Goal: Transaction & Acquisition: Purchase product/service

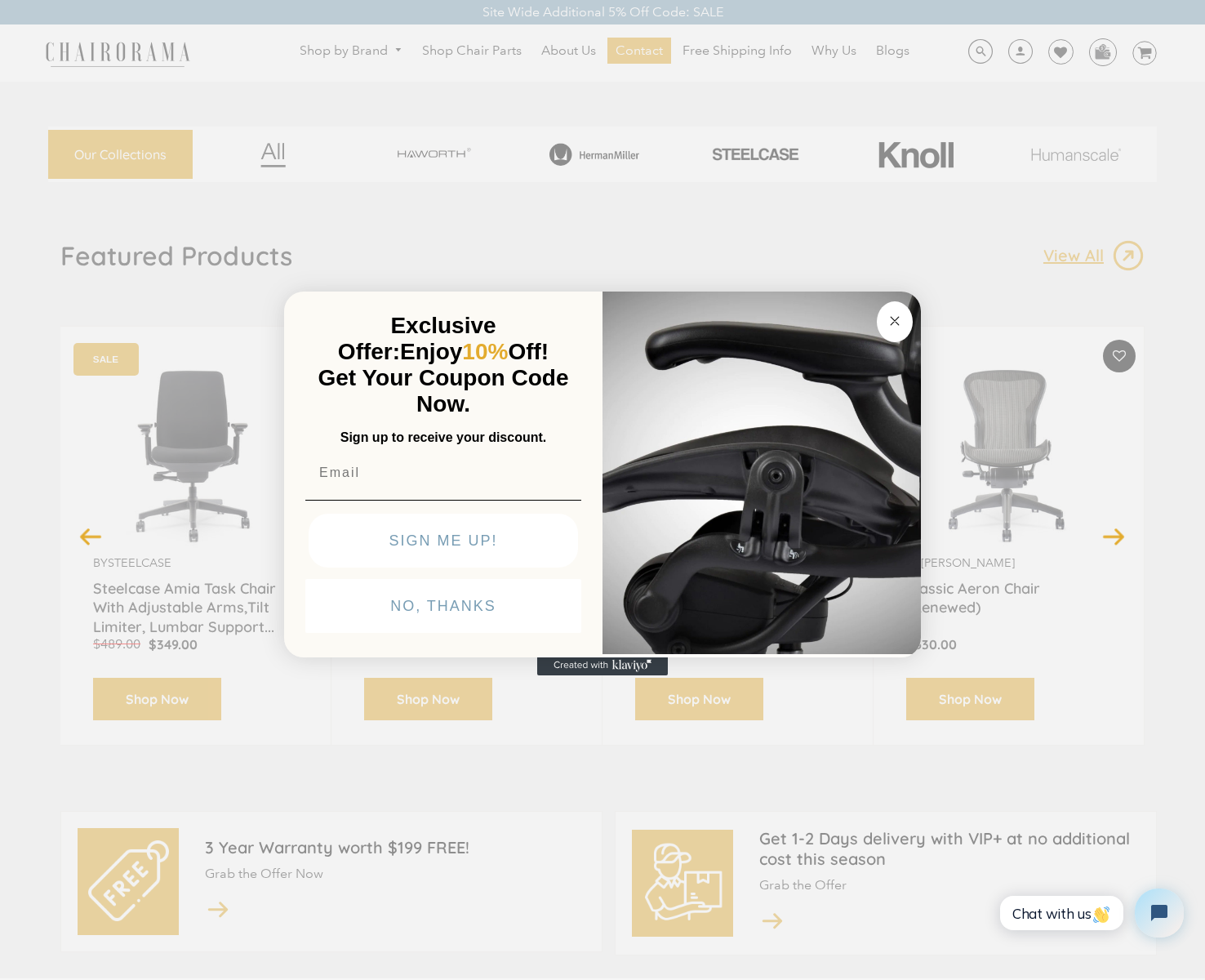
click at [896, 323] on circle "Close dialog" at bounding box center [894, 321] width 18 height 18
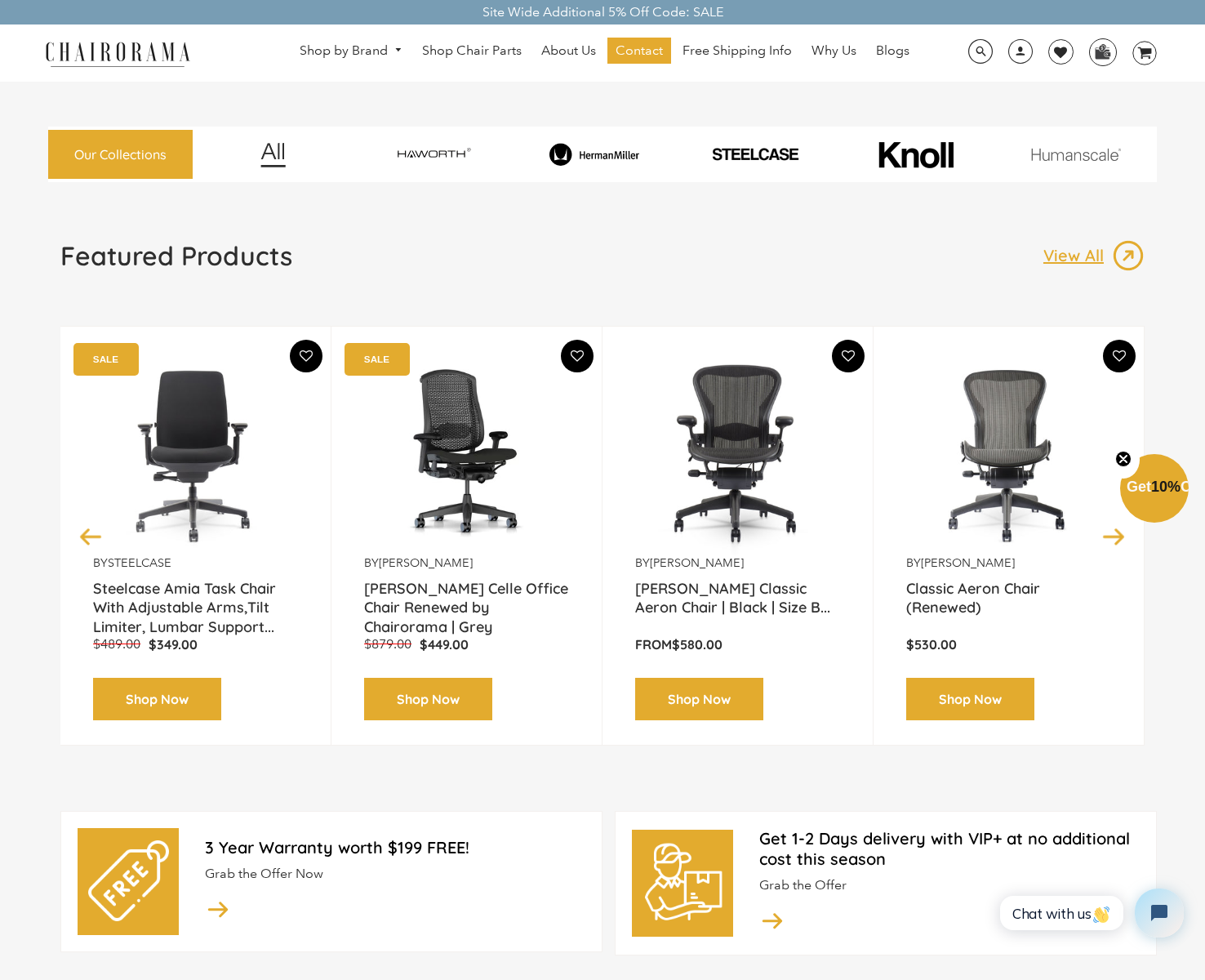
click at [744, 434] on img at bounding box center [738, 452] width 205 height 204
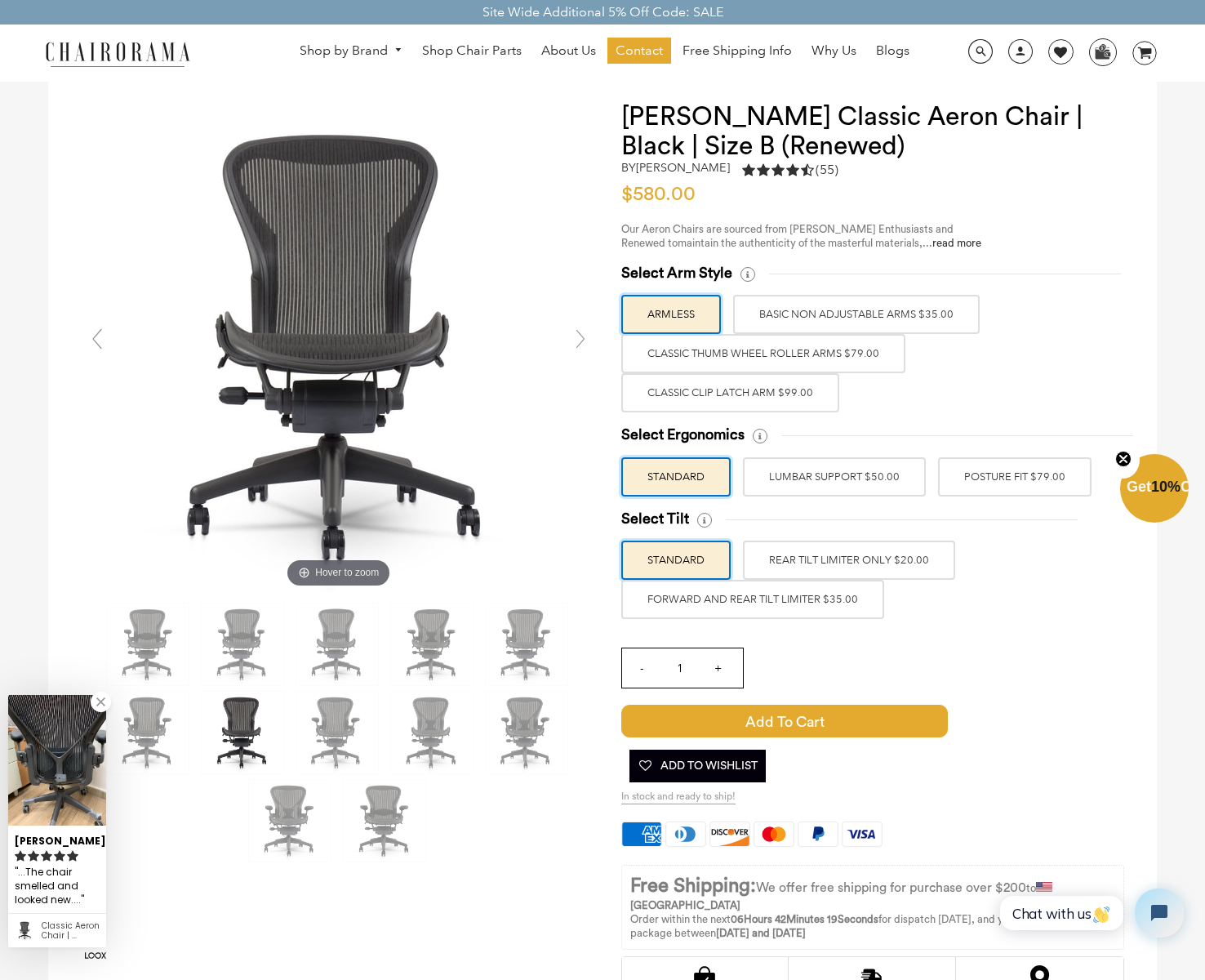
scroll to position [82, 0]
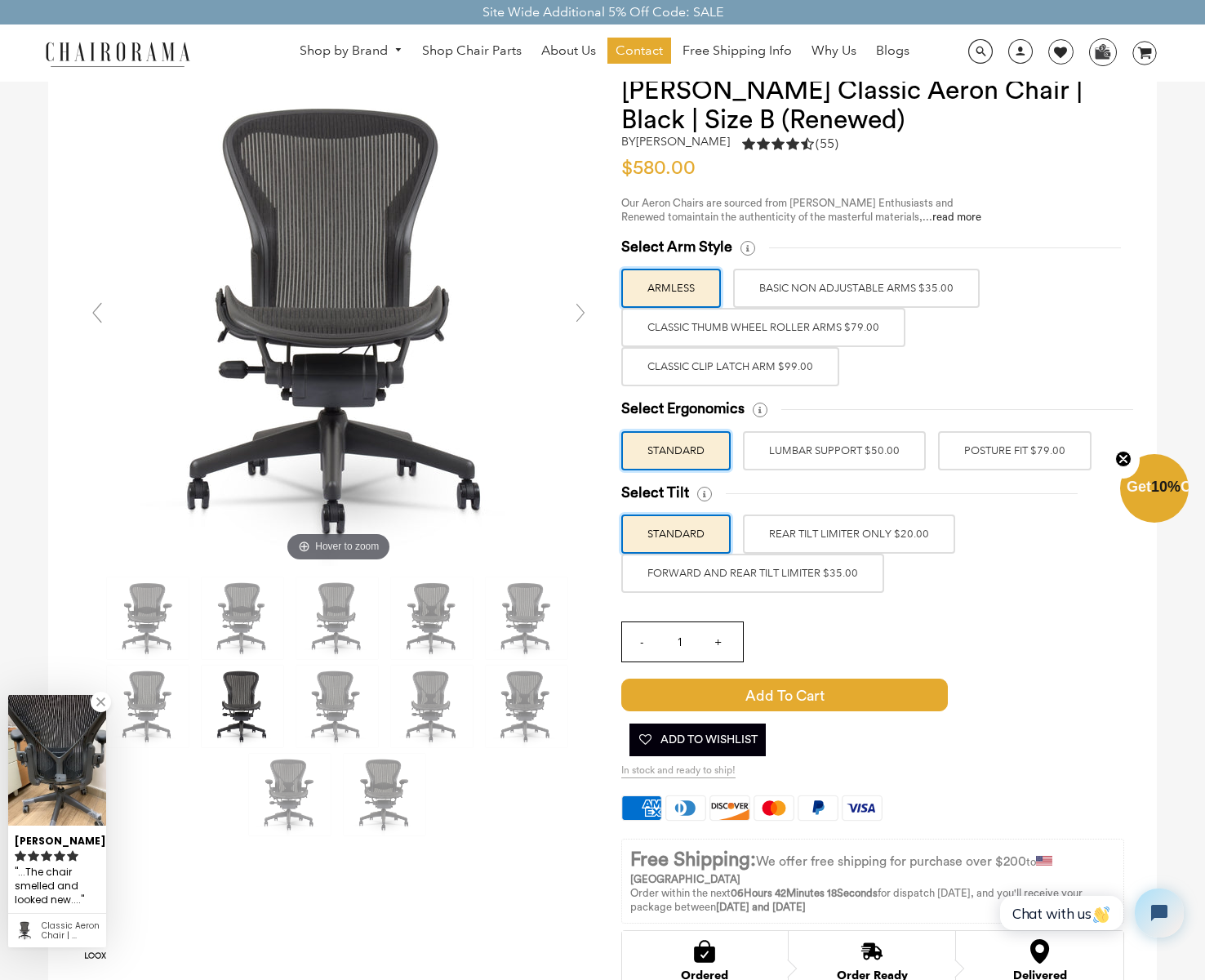
click at [911, 223] on p "Our Aeron Chairs are sourced from [PERSON_NAME] Enthusiasts and Renewed to main…" at bounding box center [810, 210] width 377 height 28
click at [932, 216] on link "read more" at bounding box center [957, 217] width 49 height 11
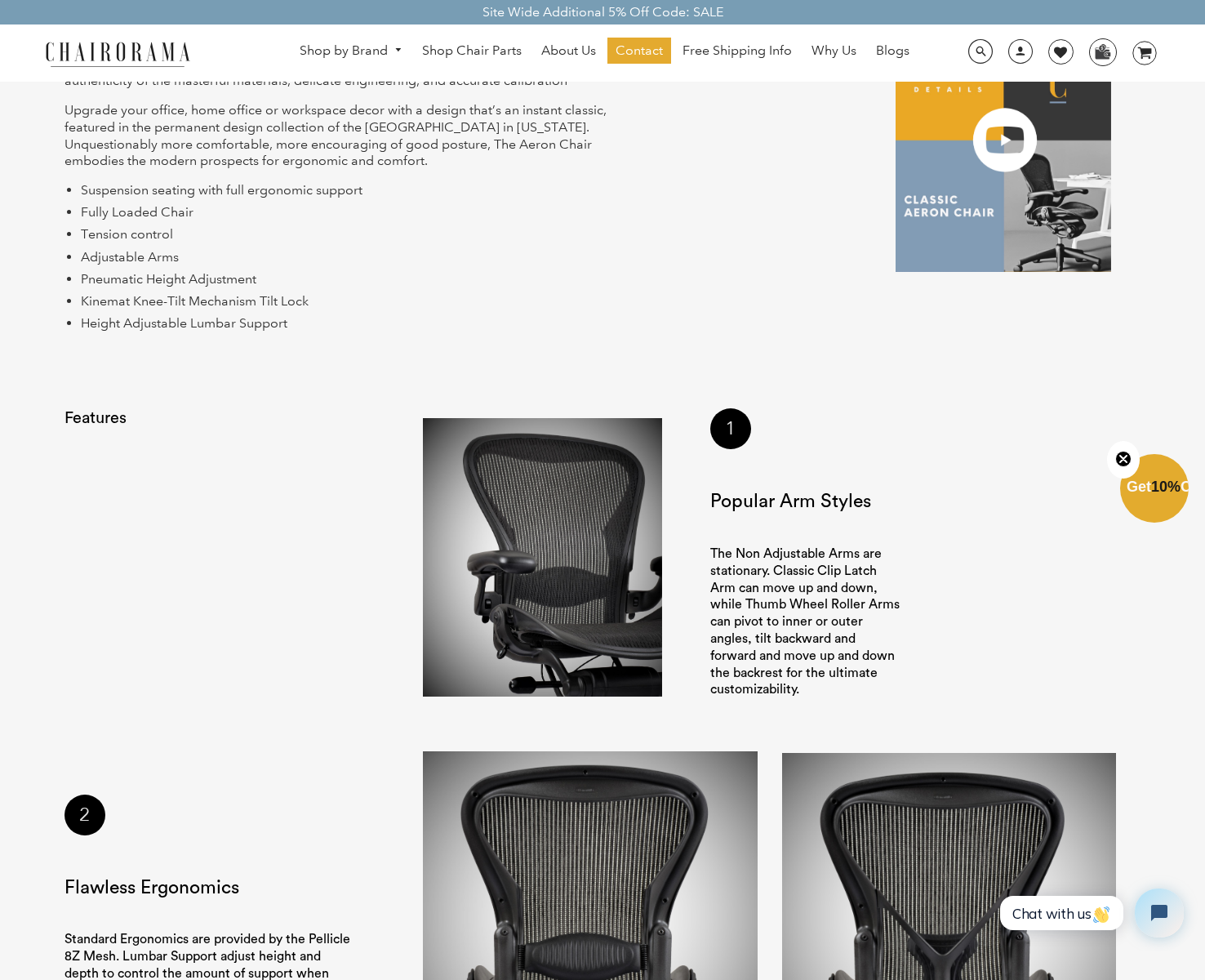
scroll to position [1174, 0]
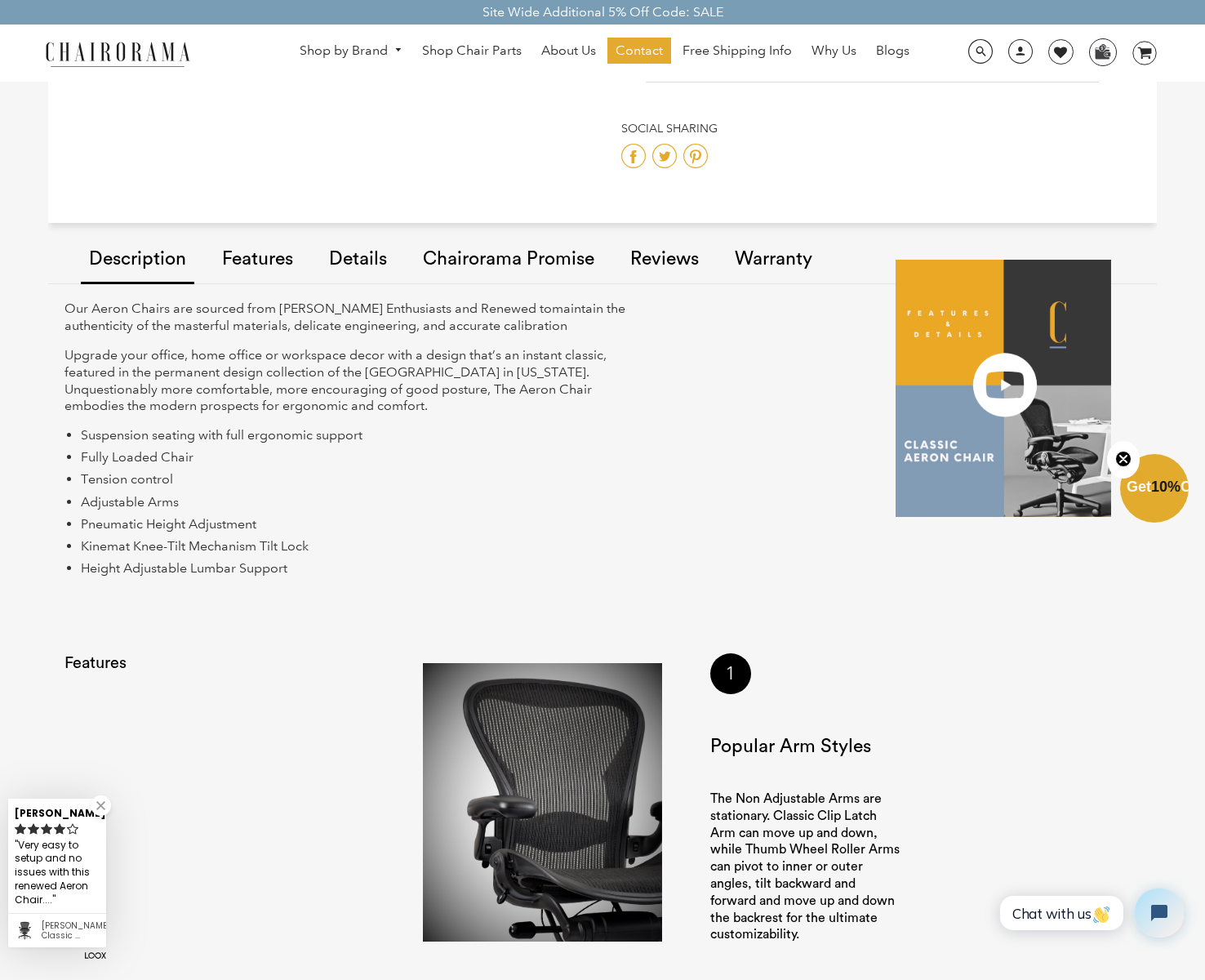
click at [269, 254] on link "Features" at bounding box center [258, 259] width 88 height 92
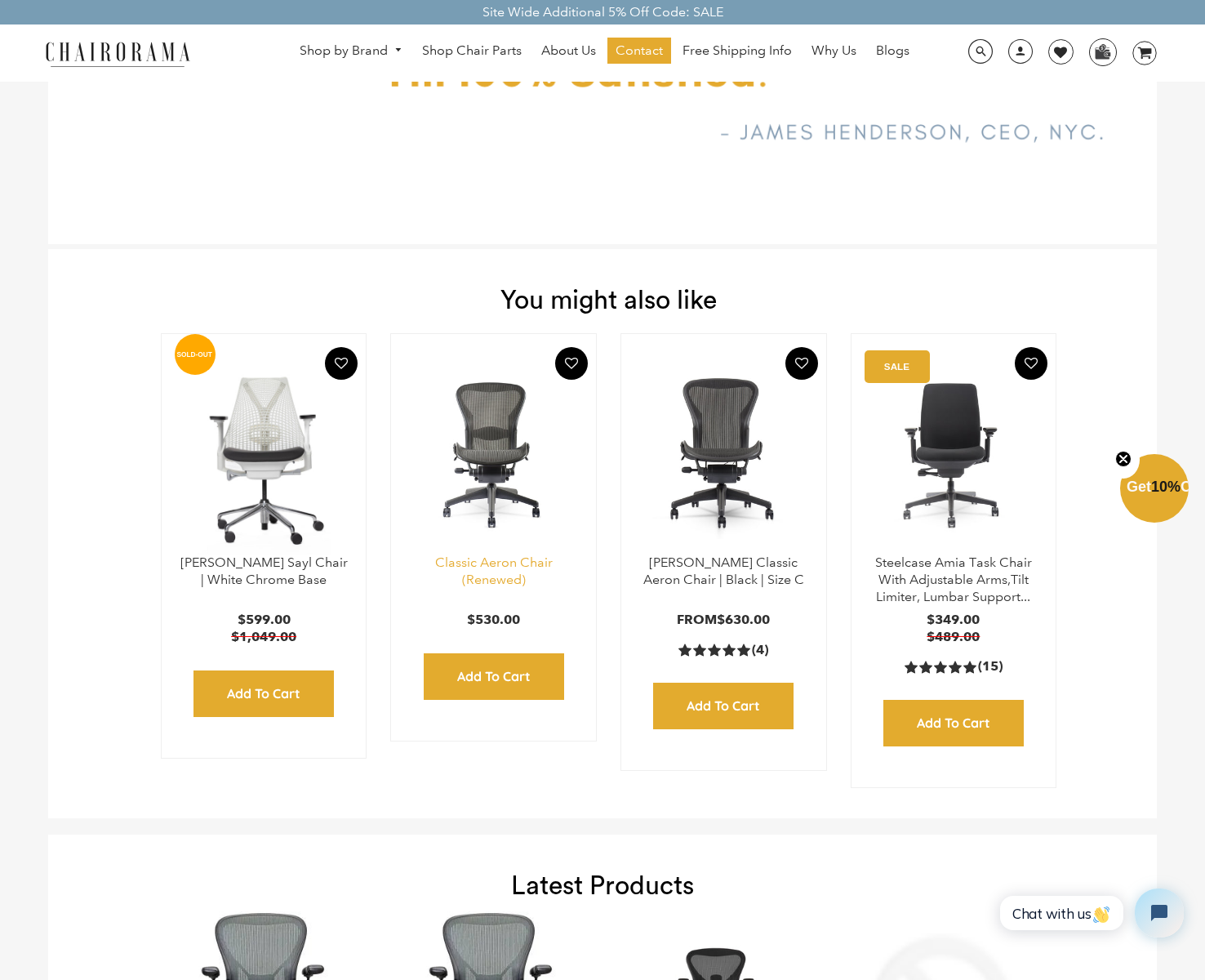
scroll to position [5727, 0]
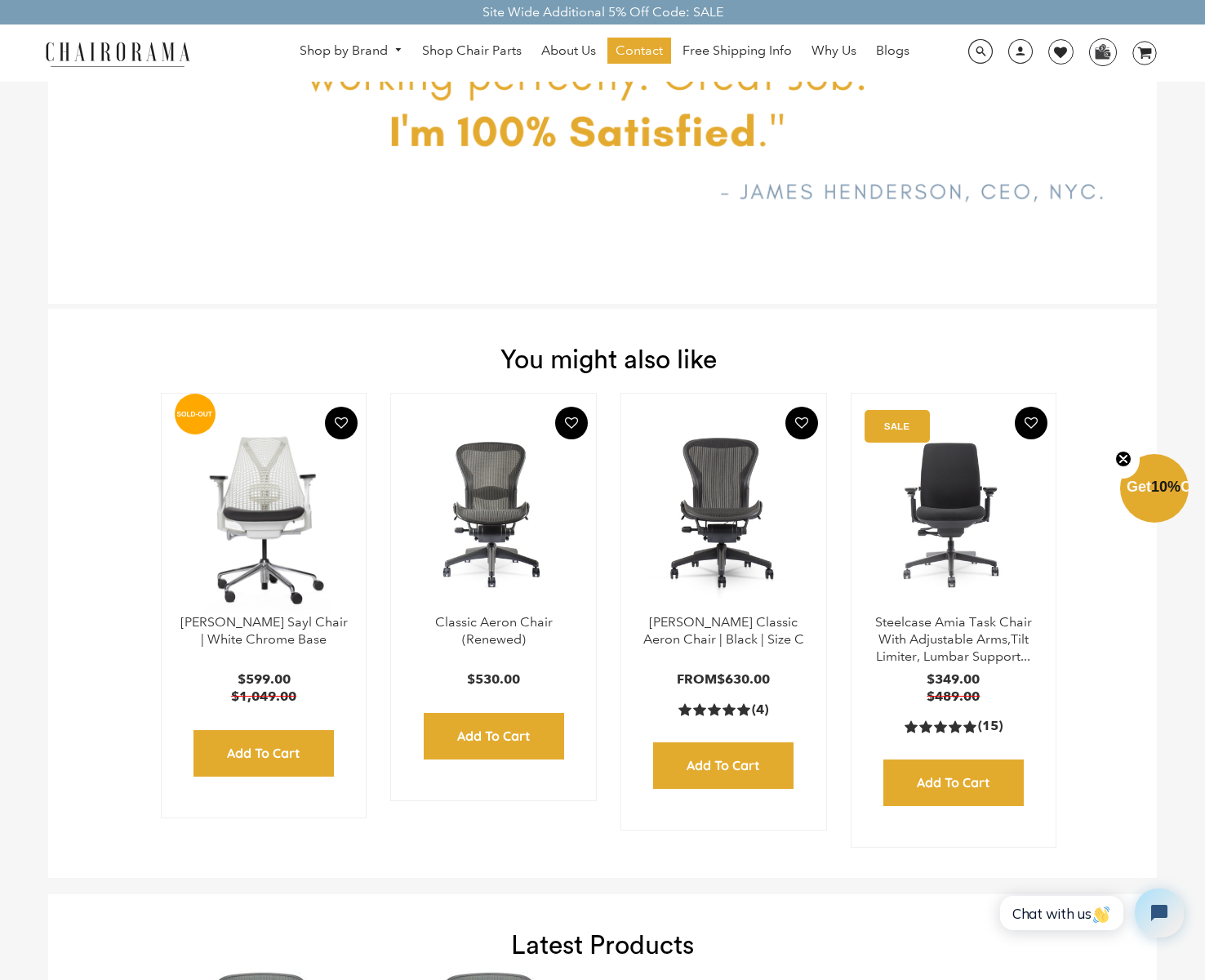
click at [503, 471] on img at bounding box center [493, 512] width 173 height 204
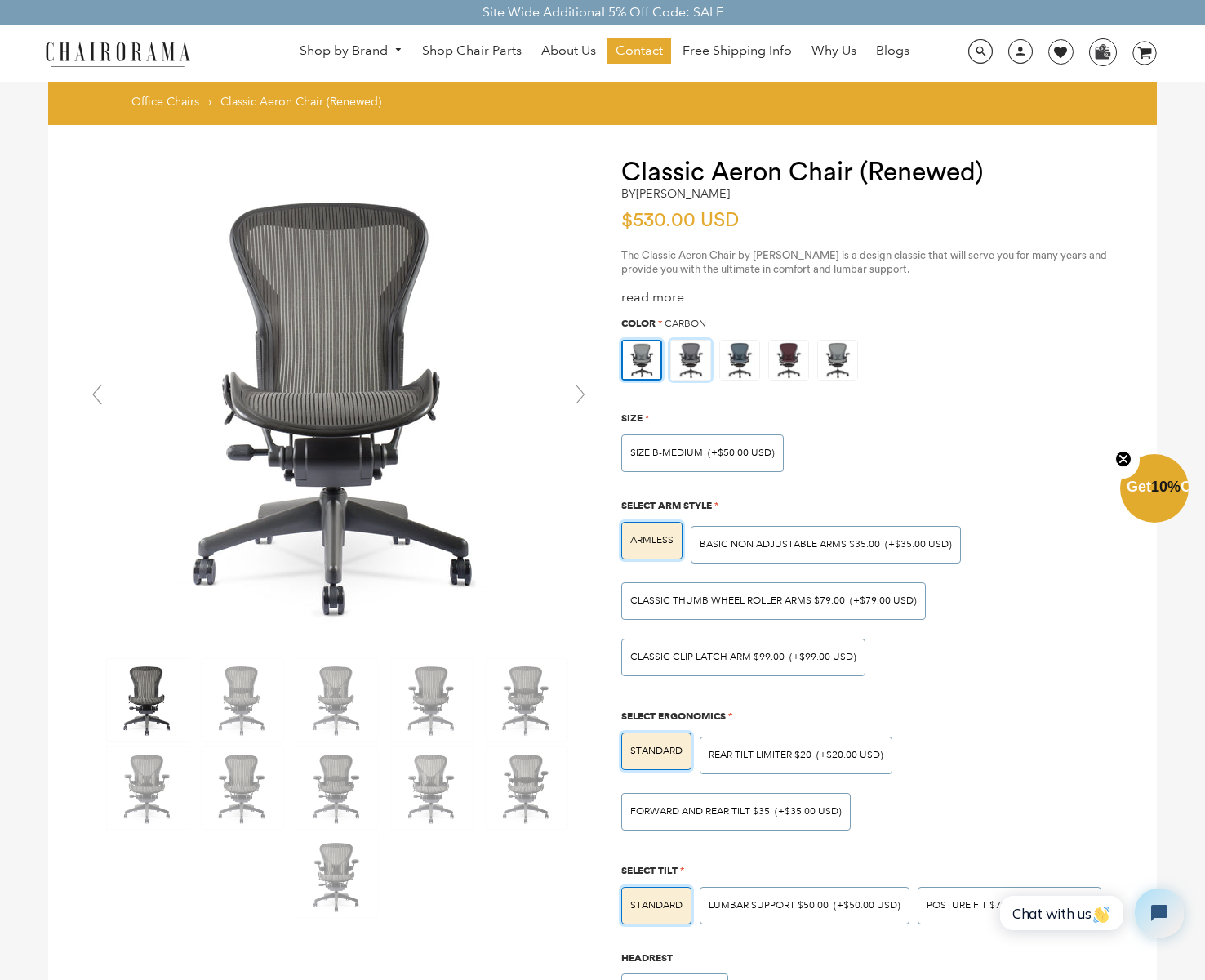
click at [693, 352] on img at bounding box center [691, 359] width 39 height 39
click at [0, 0] on input "radio" at bounding box center [0, 0] width 0 height 0
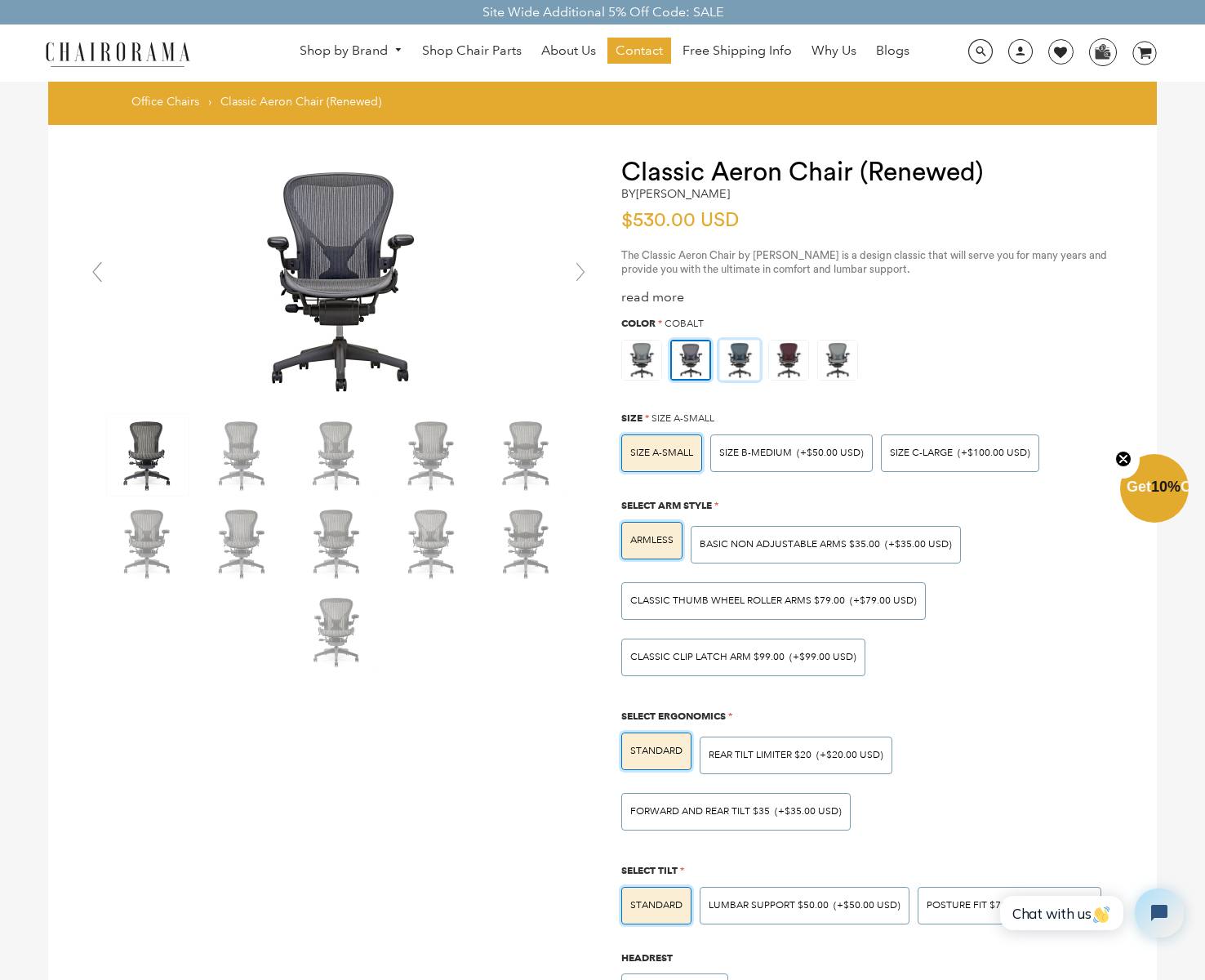
click at [744, 358] on img at bounding box center [739, 359] width 39 height 39
click at [0, 0] on input "radio" at bounding box center [0, 0] width 0 height 0
click at [693, 363] on img at bounding box center [691, 359] width 39 height 39
click at [0, 0] on input "radio" at bounding box center [0, 0] width 0 height 0
click at [788, 354] on img at bounding box center [788, 359] width 39 height 39
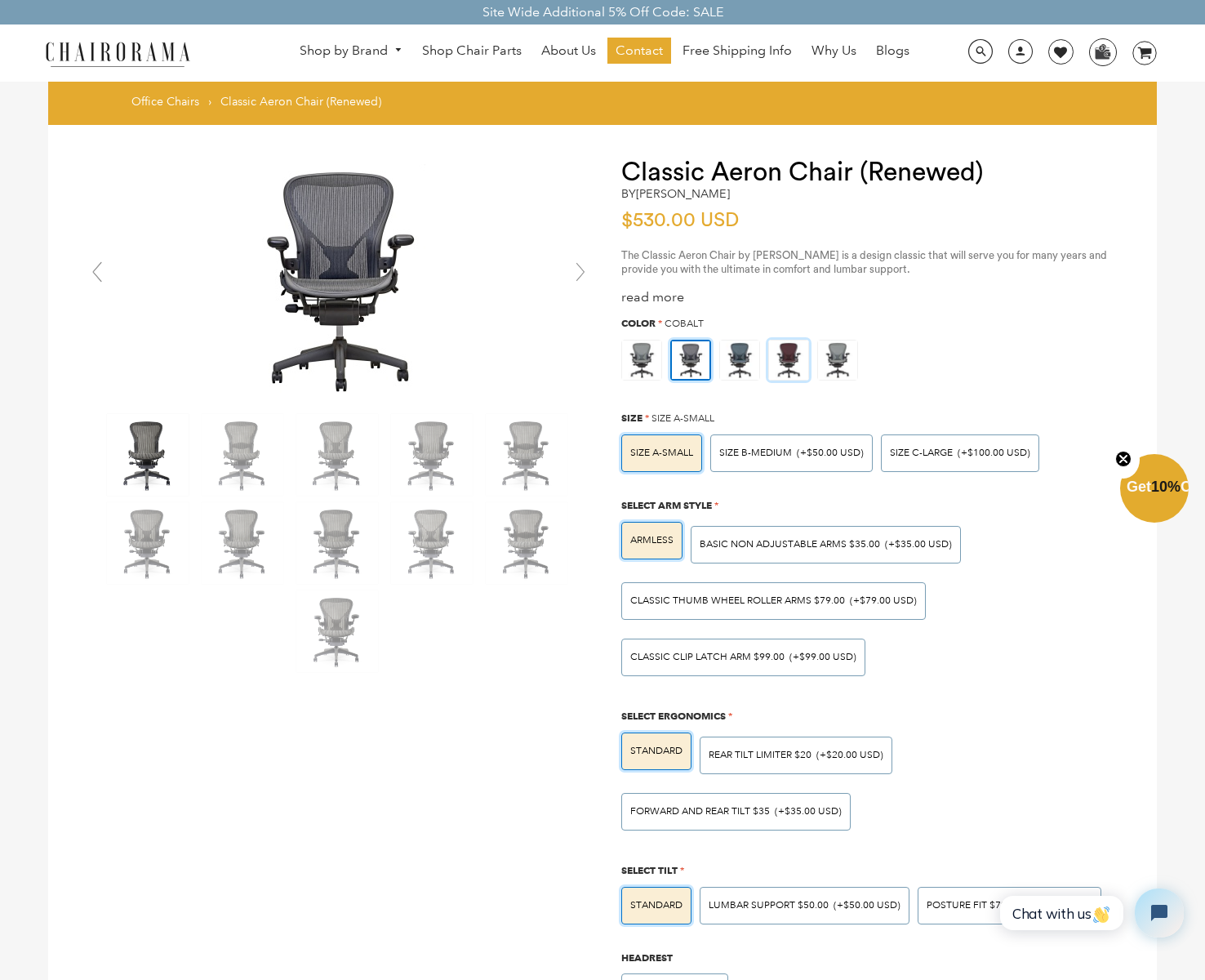
click at [0, 0] on input "radio" at bounding box center [0, 0] width 0 height 0
click at [836, 355] on img at bounding box center [837, 359] width 39 height 39
click at [0, 0] on input "radio" at bounding box center [0, 0] width 0 height 0
click at [641, 355] on img at bounding box center [641, 359] width 39 height 39
click at [0, 0] on input "radio" at bounding box center [0, 0] width 0 height 0
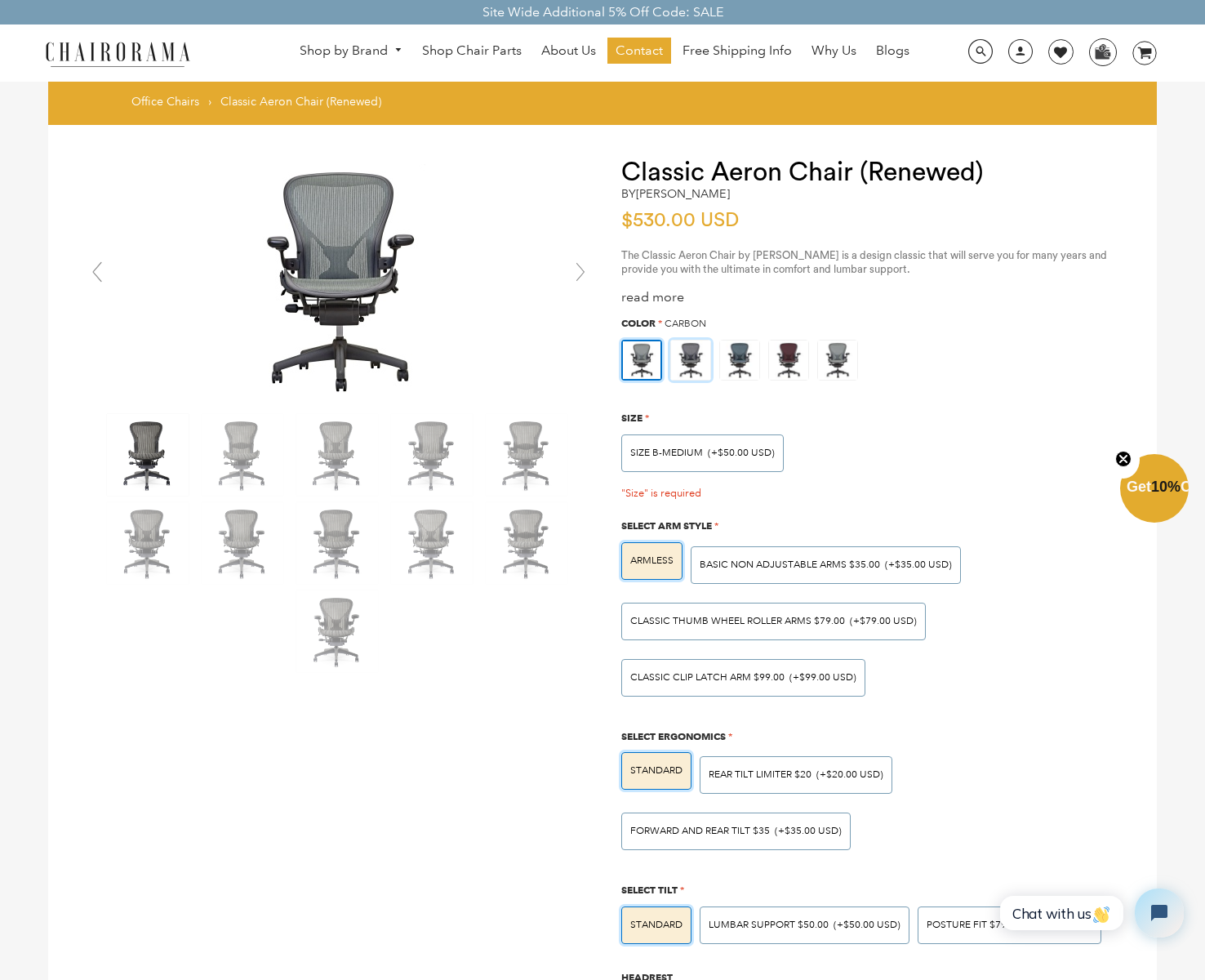
click at [694, 352] on img at bounding box center [691, 359] width 39 height 39
click at [0, 0] on input "radio" at bounding box center [0, 0] width 0 height 0
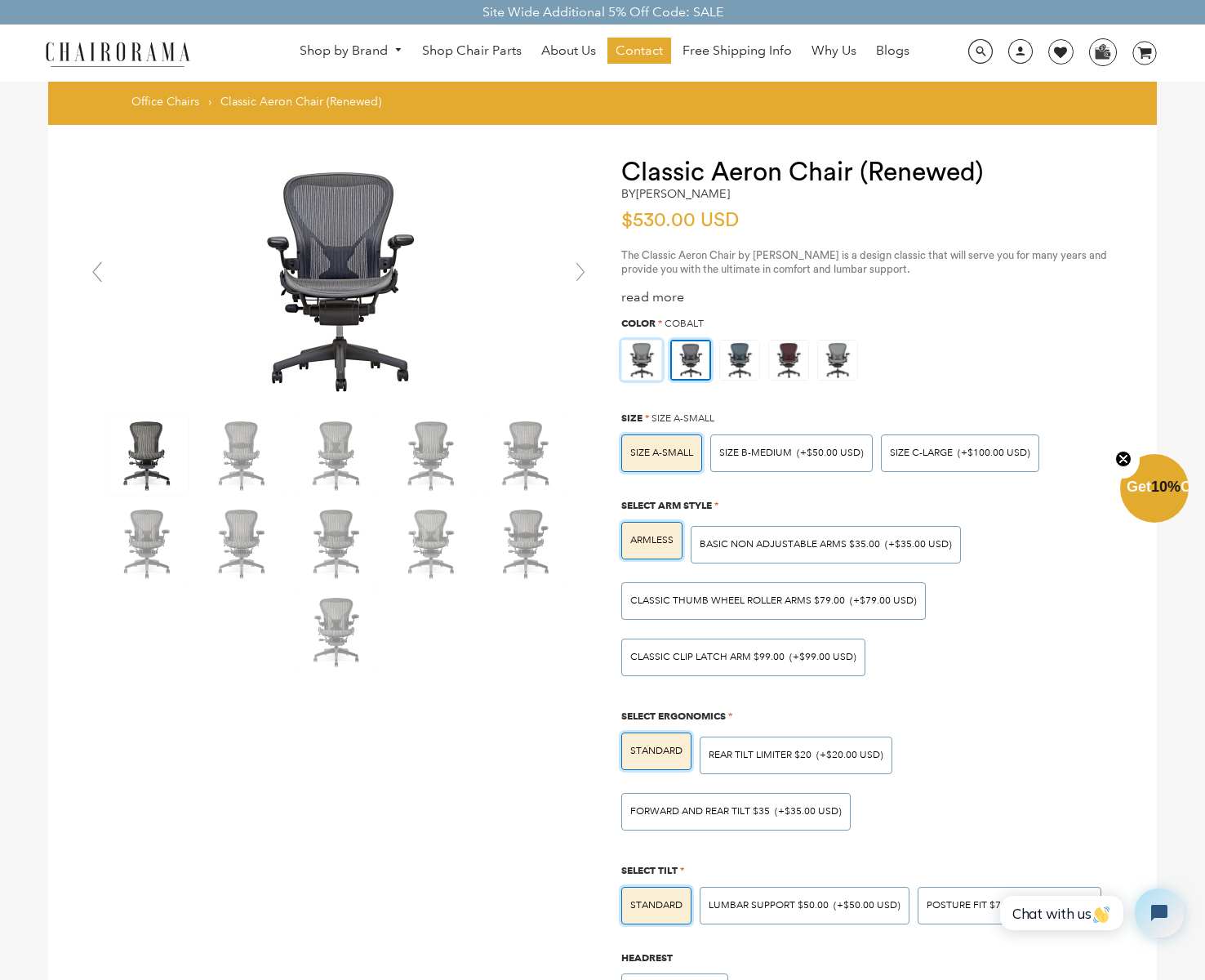
click at [641, 351] on img at bounding box center [641, 359] width 39 height 39
click at [0, 0] on input "radio" at bounding box center [0, 0] width 0 height 0
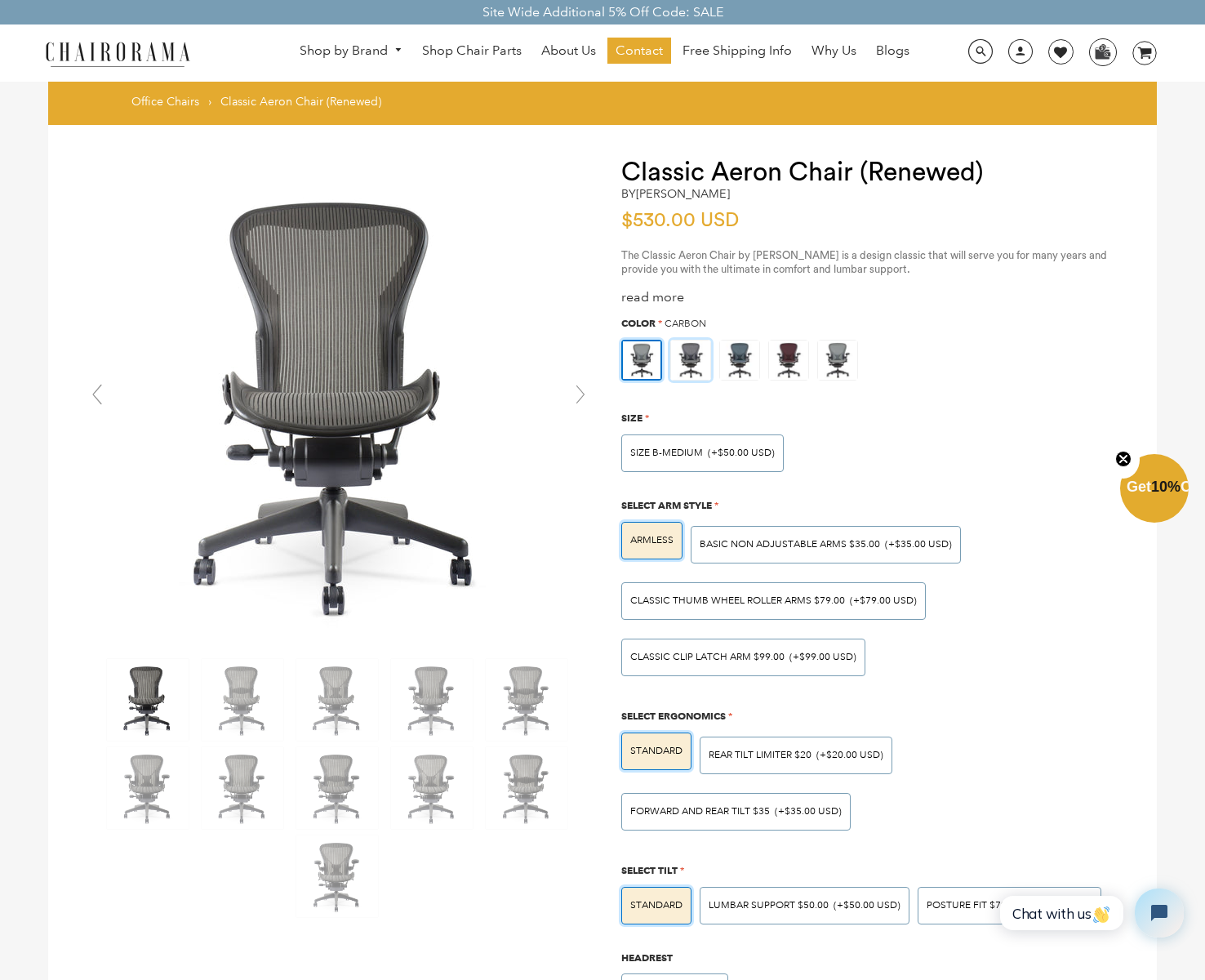
click at [692, 356] on img at bounding box center [691, 359] width 39 height 39
click at [0, 0] on input "radio" at bounding box center [0, 0] width 0 height 0
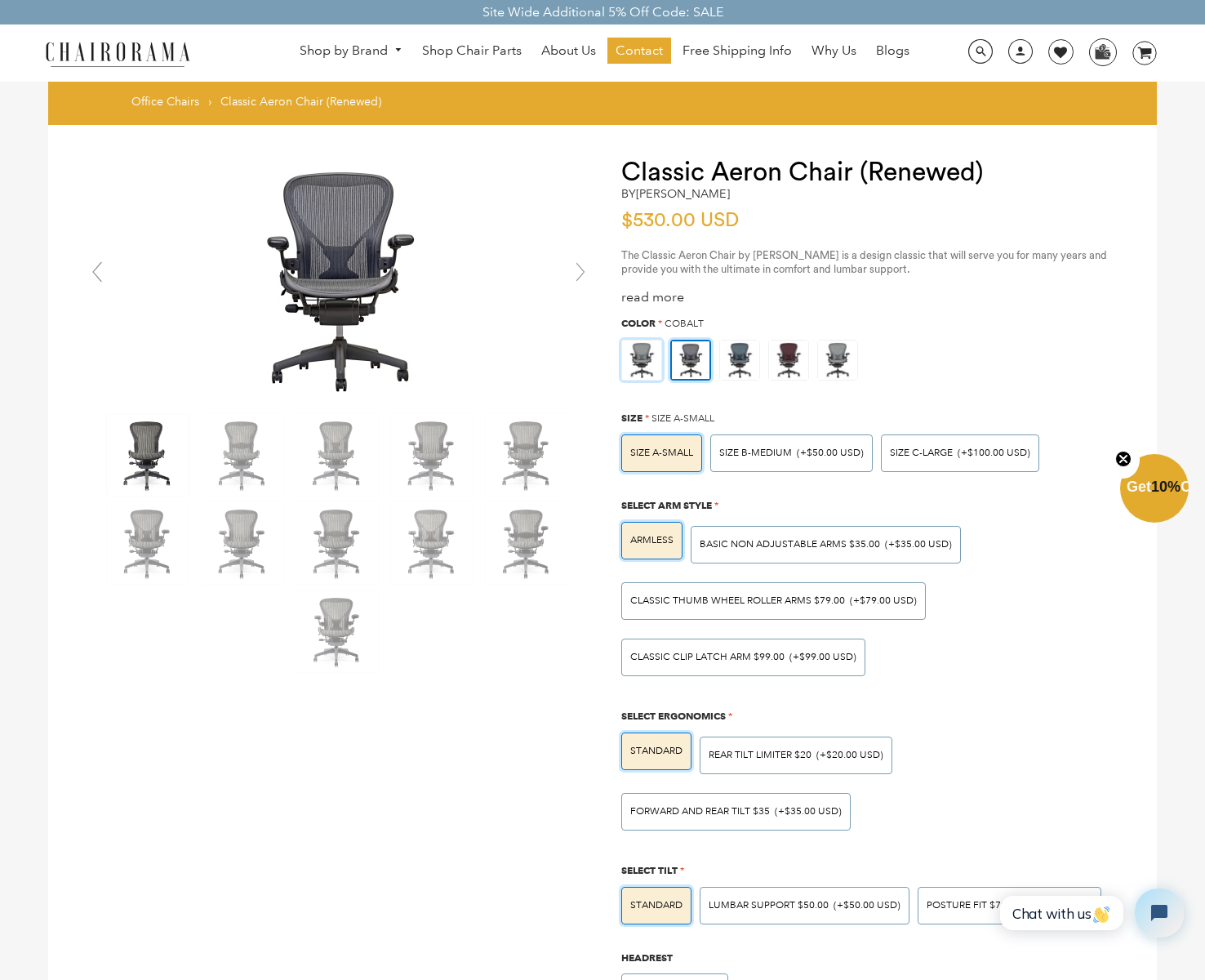
click at [643, 345] on img at bounding box center [641, 359] width 39 height 39
click at [0, 0] on input "radio" at bounding box center [0, 0] width 0 height 0
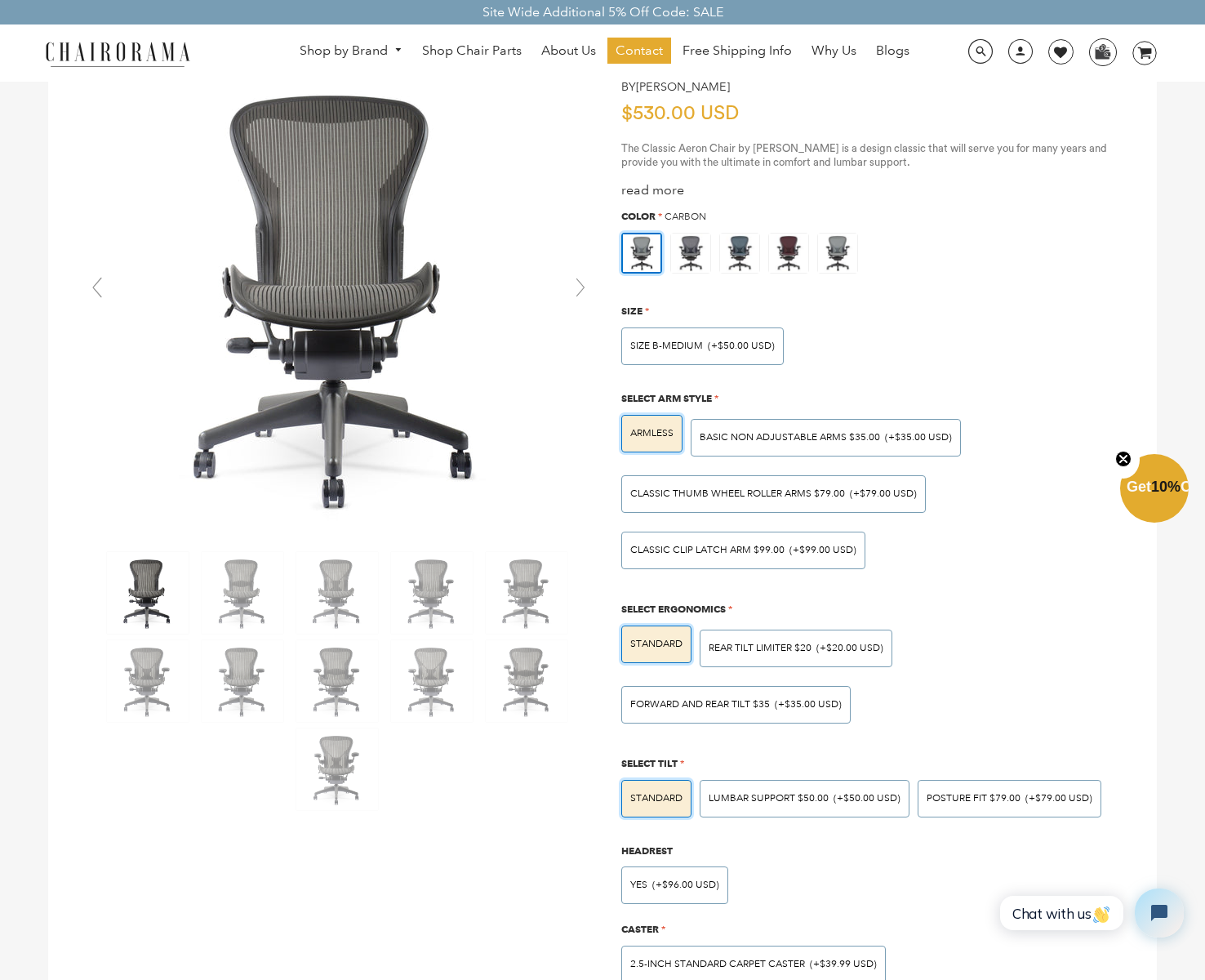
scroll to position [82, 0]
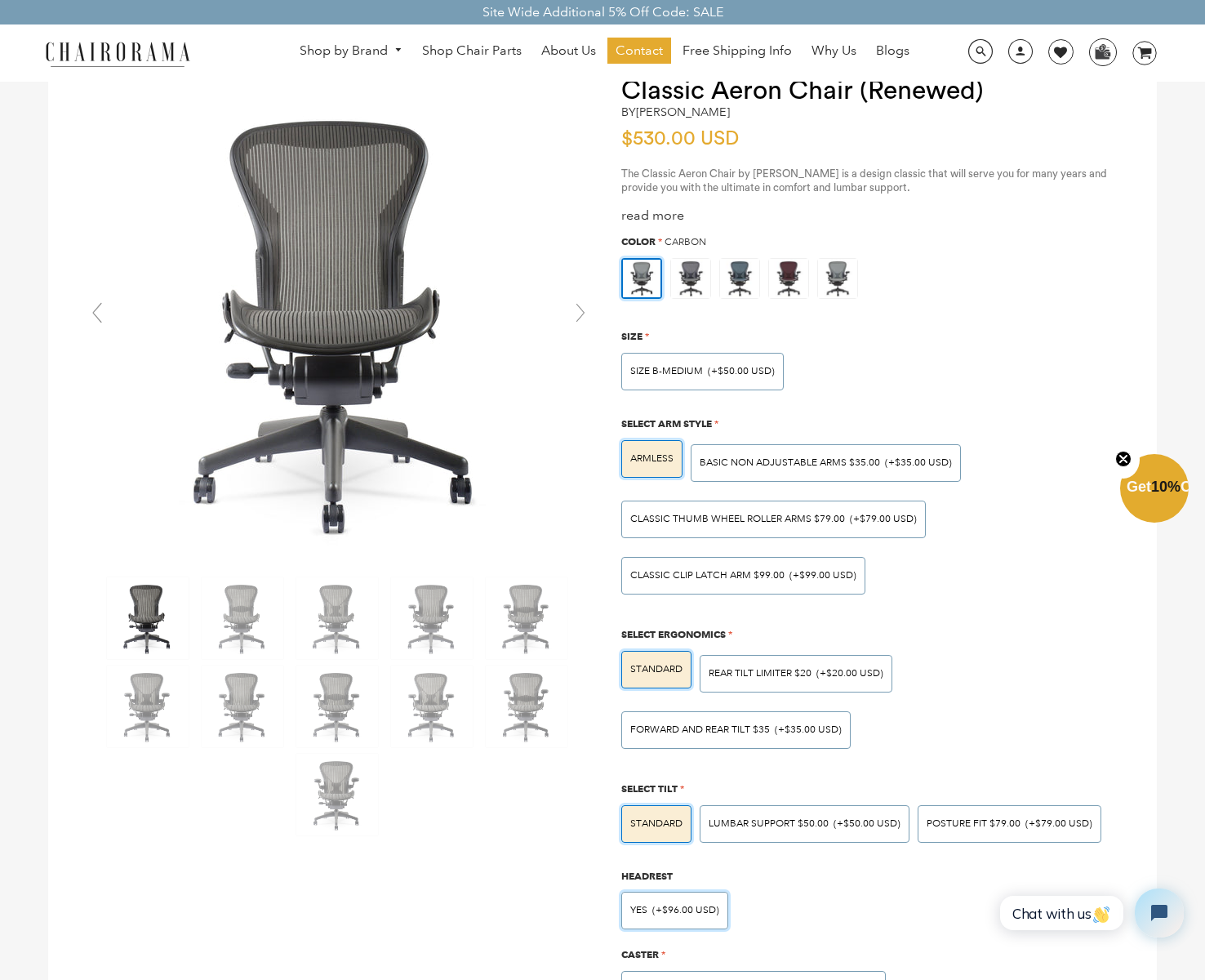
click at [660, 908] on span "(+$96.00 USD)" at bounding box center [685, 910] width 67 height 10
click at [0, 0] on input "Yes (+$96.00 USD)" at bounding box center [0, 0] width 0 height 0
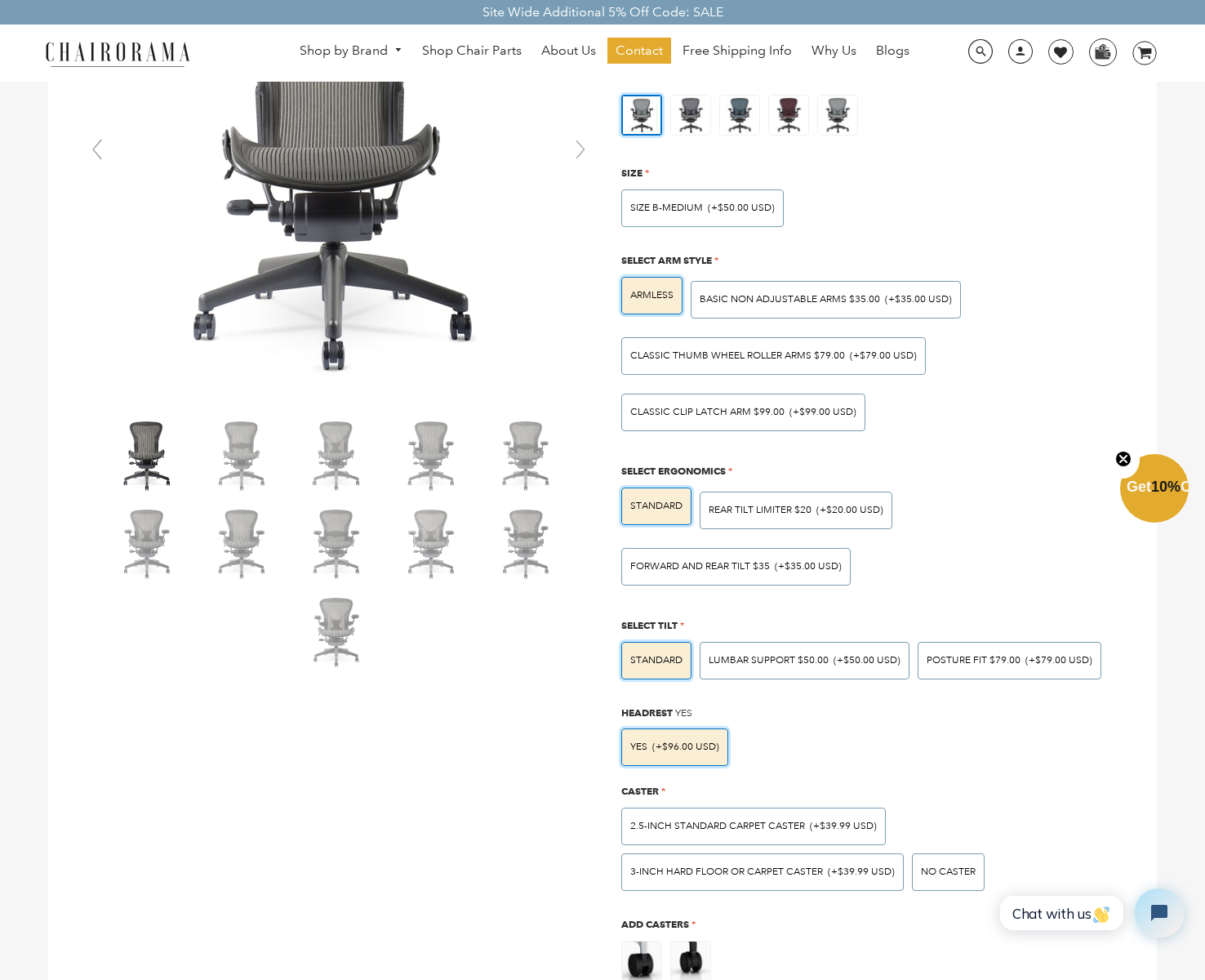
scroll to position [490, 0]
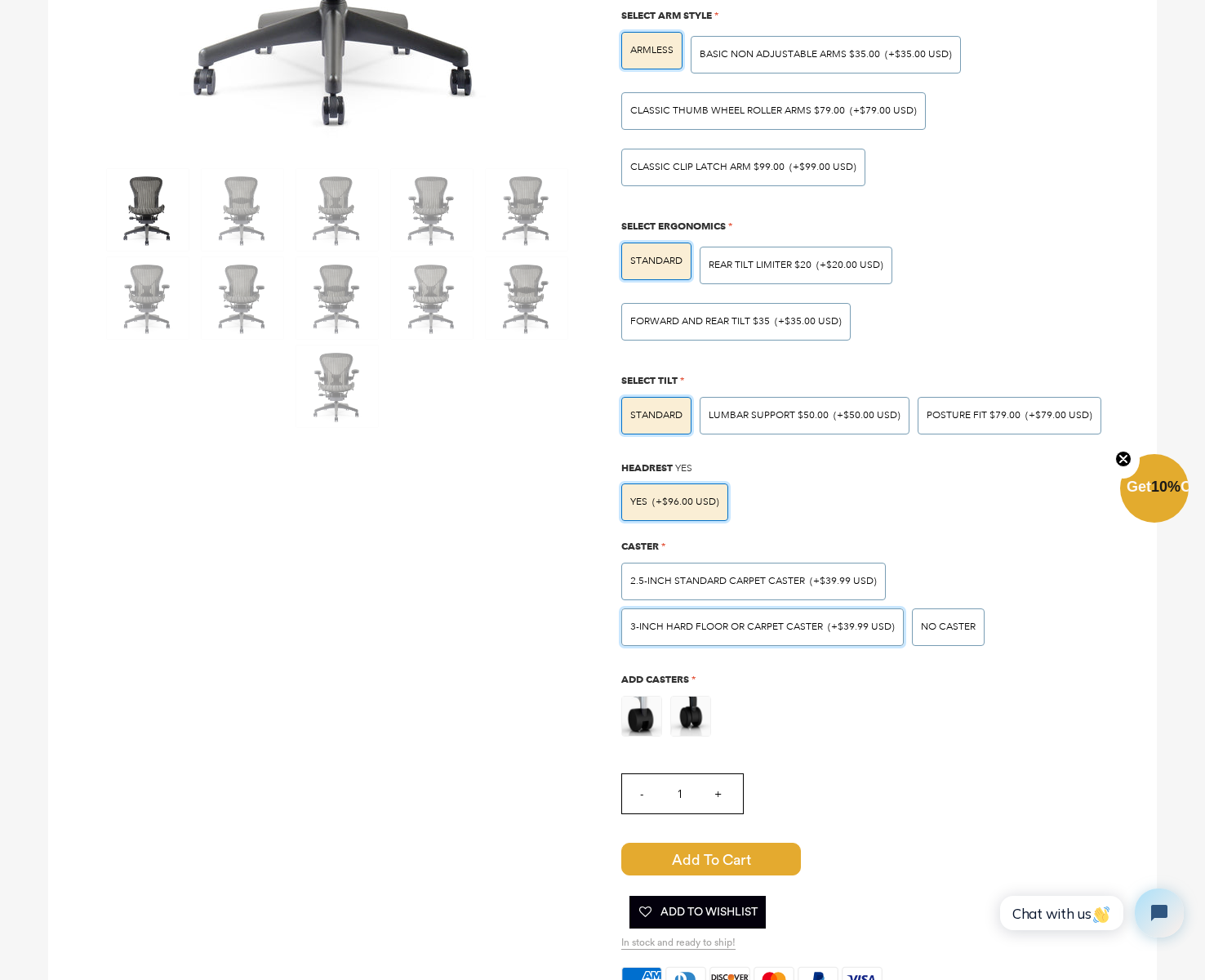
click at [768, 624] on span "3-inch Hard Floor or Carpet Caster" at bounding box center [727, 627] width 193 height 12
click at [0, 0] on input "3-inch Hard Floor or Carpet Caster (+$39.99 USD)" at bounding box center [0, 0] width 0 height 0
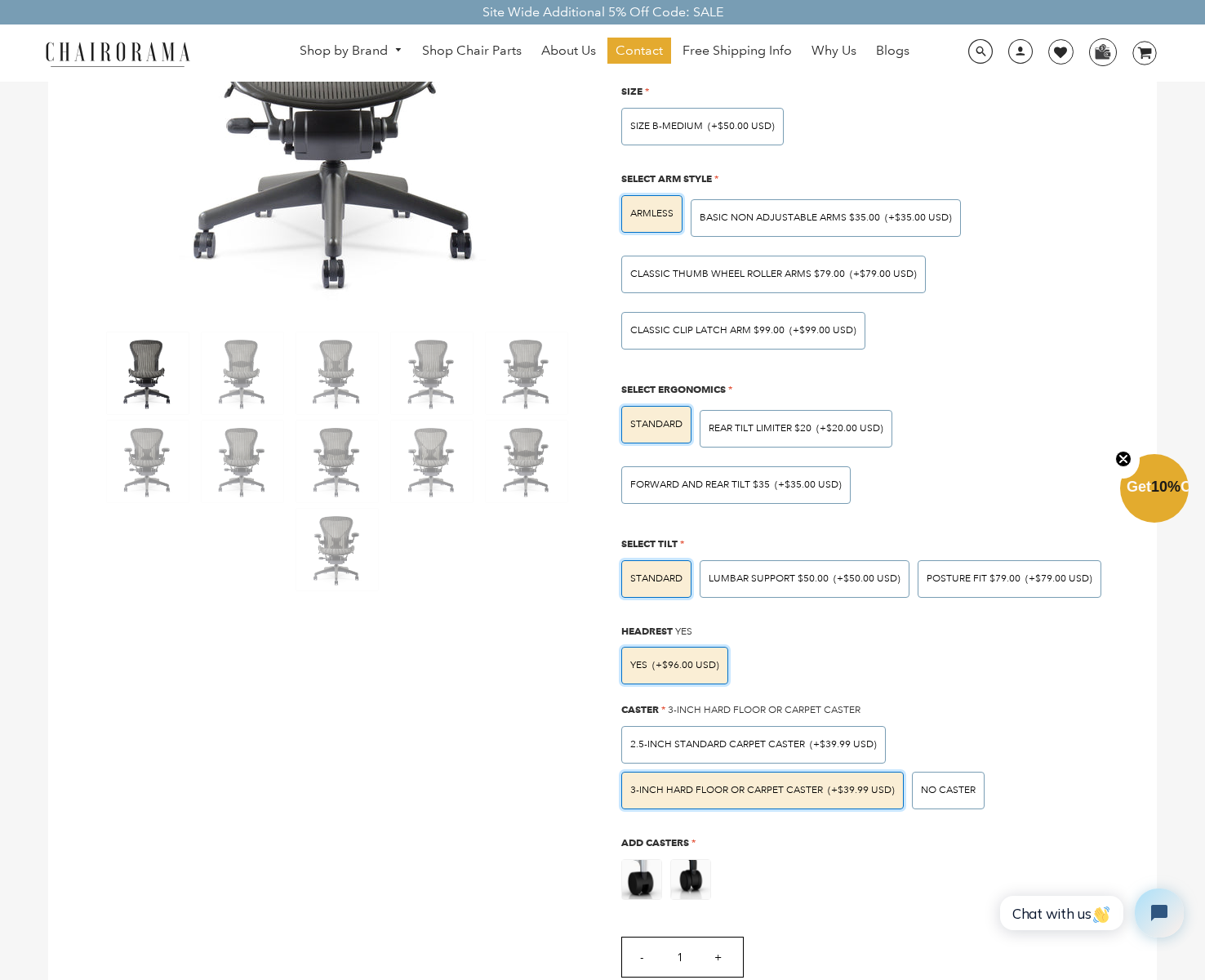
scroll to position [82, 0]
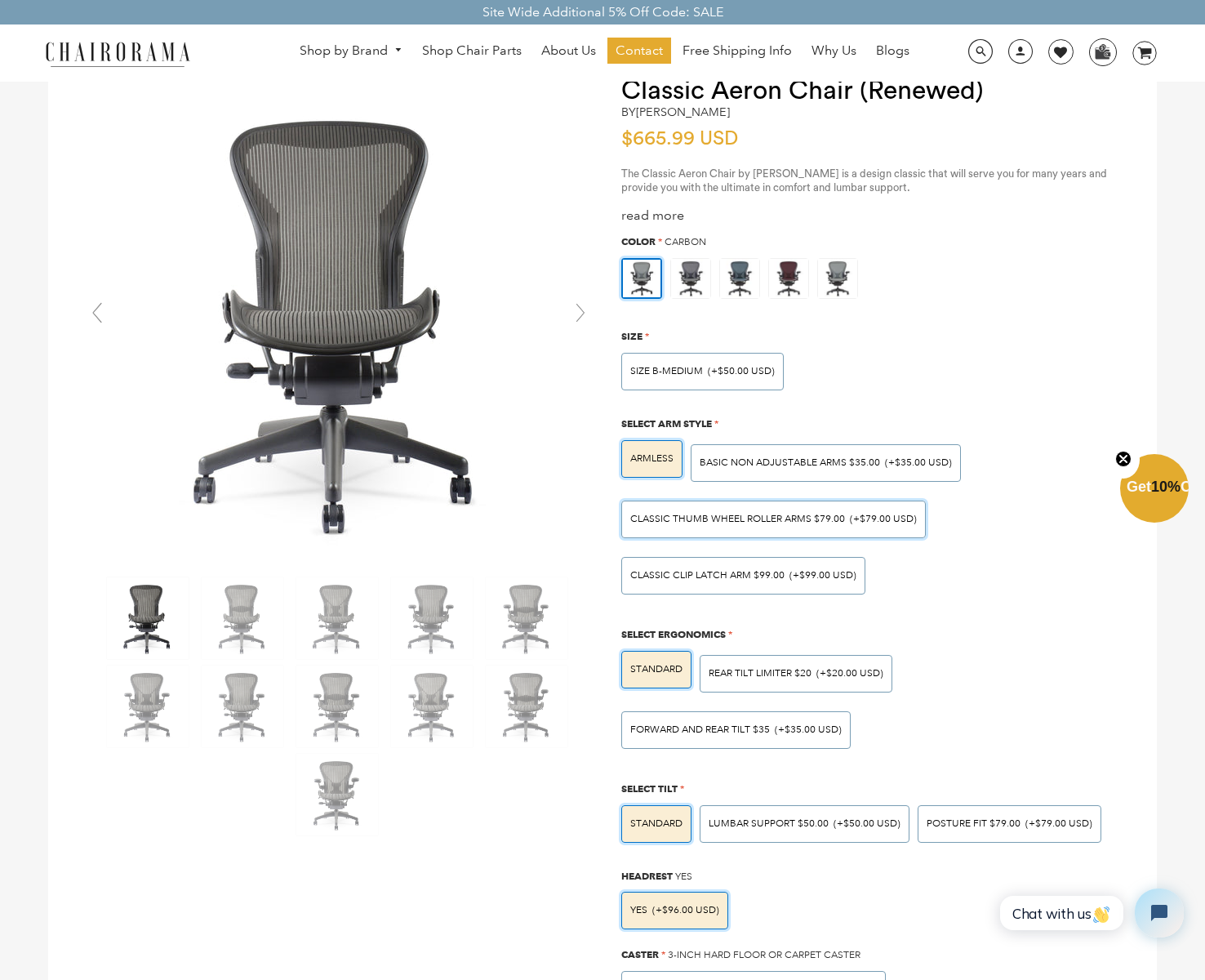
click at [783, 517] on span "Classic Thumb Wheel Roller Arms $79.00" at bounding box center [737, 519] width 215 height 12
click at [0, 0] on input "Classic Thumb Wheel Roller Arms $79.00 (+$79.00 USD)" at bounding box center [0, 0] width 0 height 0
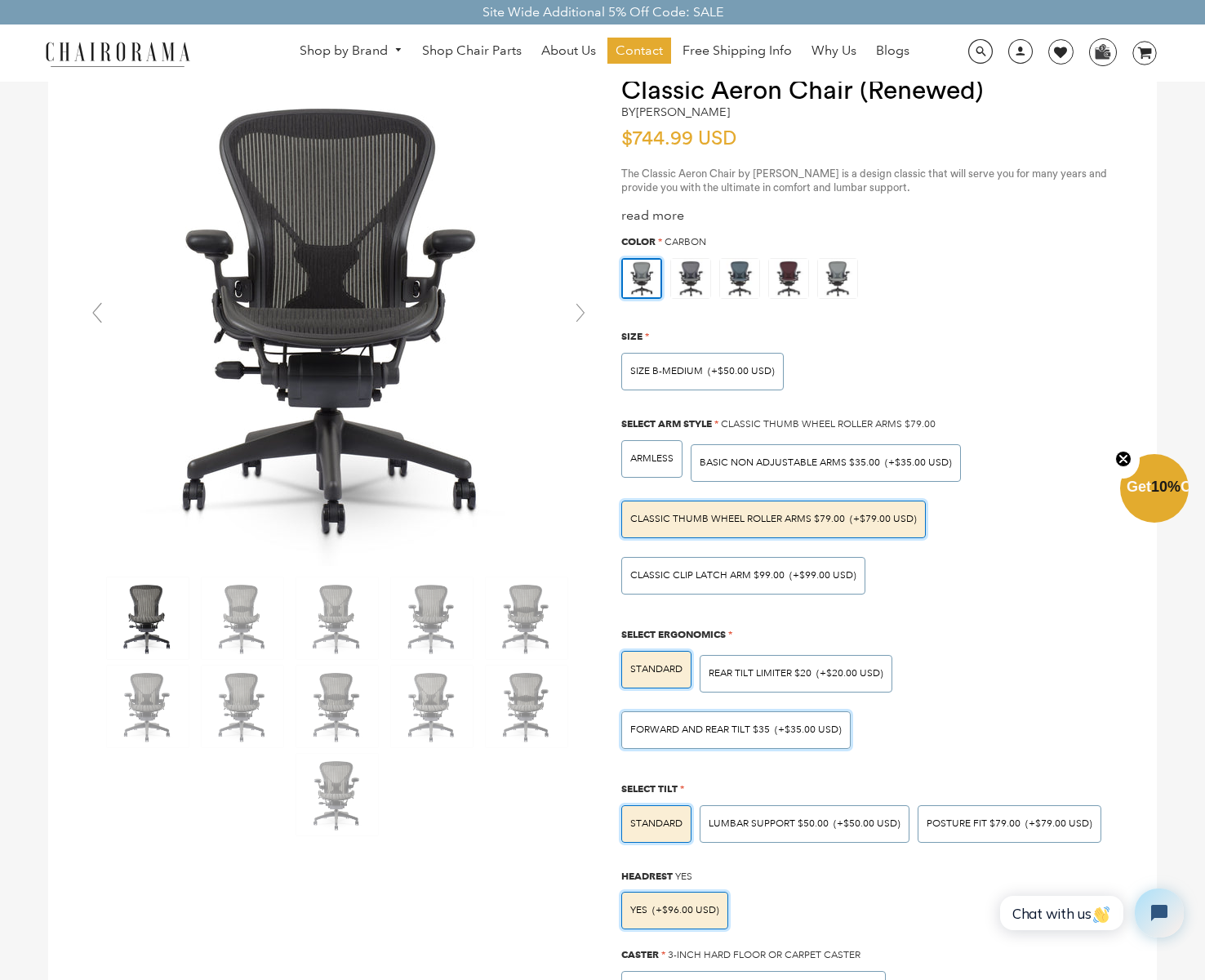
click at [741, 728] on span "Forward And Rear Tilt $35" at bounding box center [699, 729] width 139 height 12
click at [0, 0] on input "Forward And Rear Tilt $35 (+$35.00 USD)" at bounding box center [0, 0] width 0 height 0
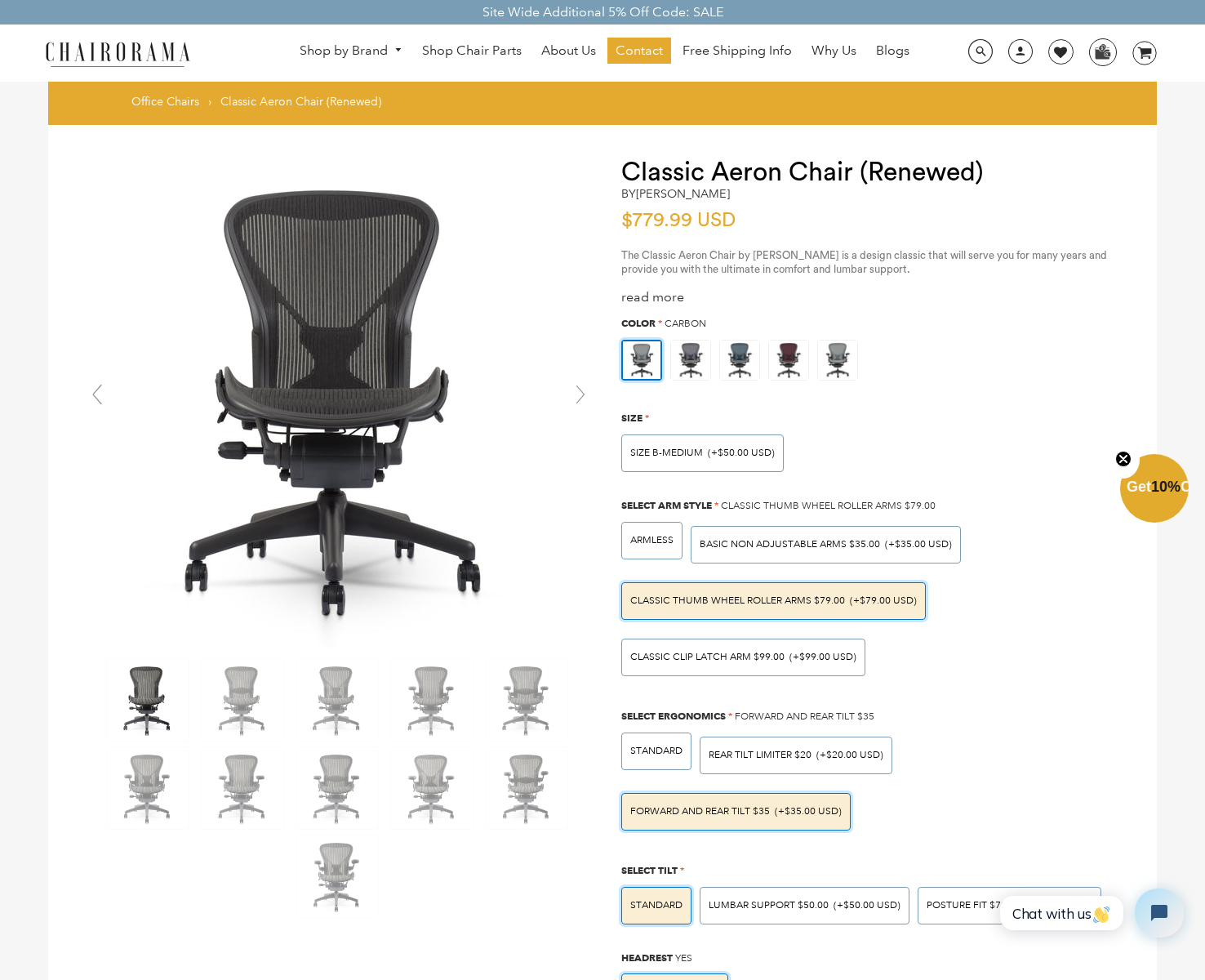
scroll to position [245, 0]
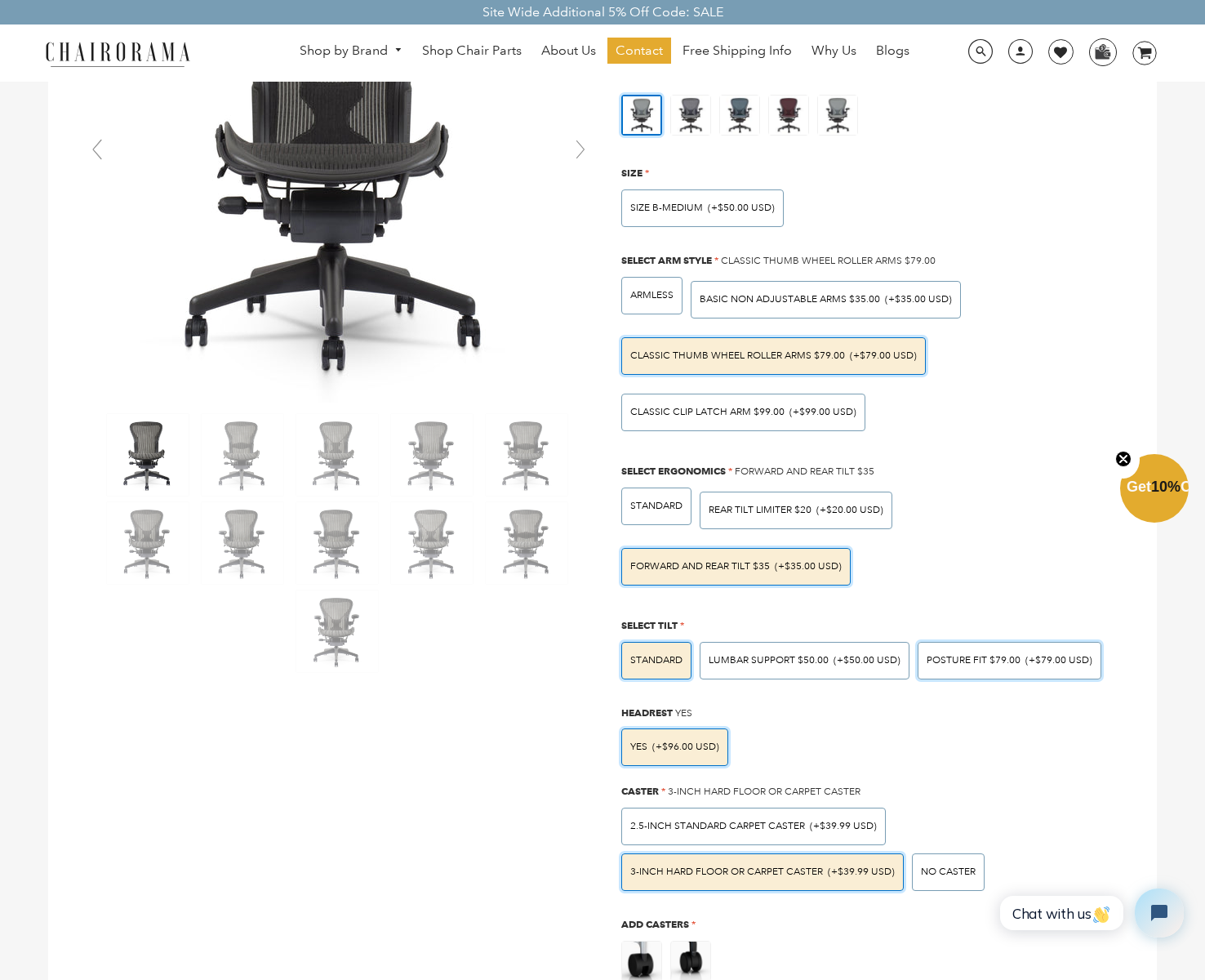
click at [1010, 658] on span "POSTURE FIT $79.00" at bounding box center [973, 660] width 94 height 12
click at [0, 0] on input "POSTURE FIT $79.00 (+$79.00 USD)" at bounding box center [0, 0] width 0 height 0
click at [649, 744] on div "Yes (+$96.00 USD)" at bounding box center [675, 747] width 89 height 10
click at [0, 0] on input "Yes (+$96.00 USD)" at bounding box center [0, 0] width 0 height 0
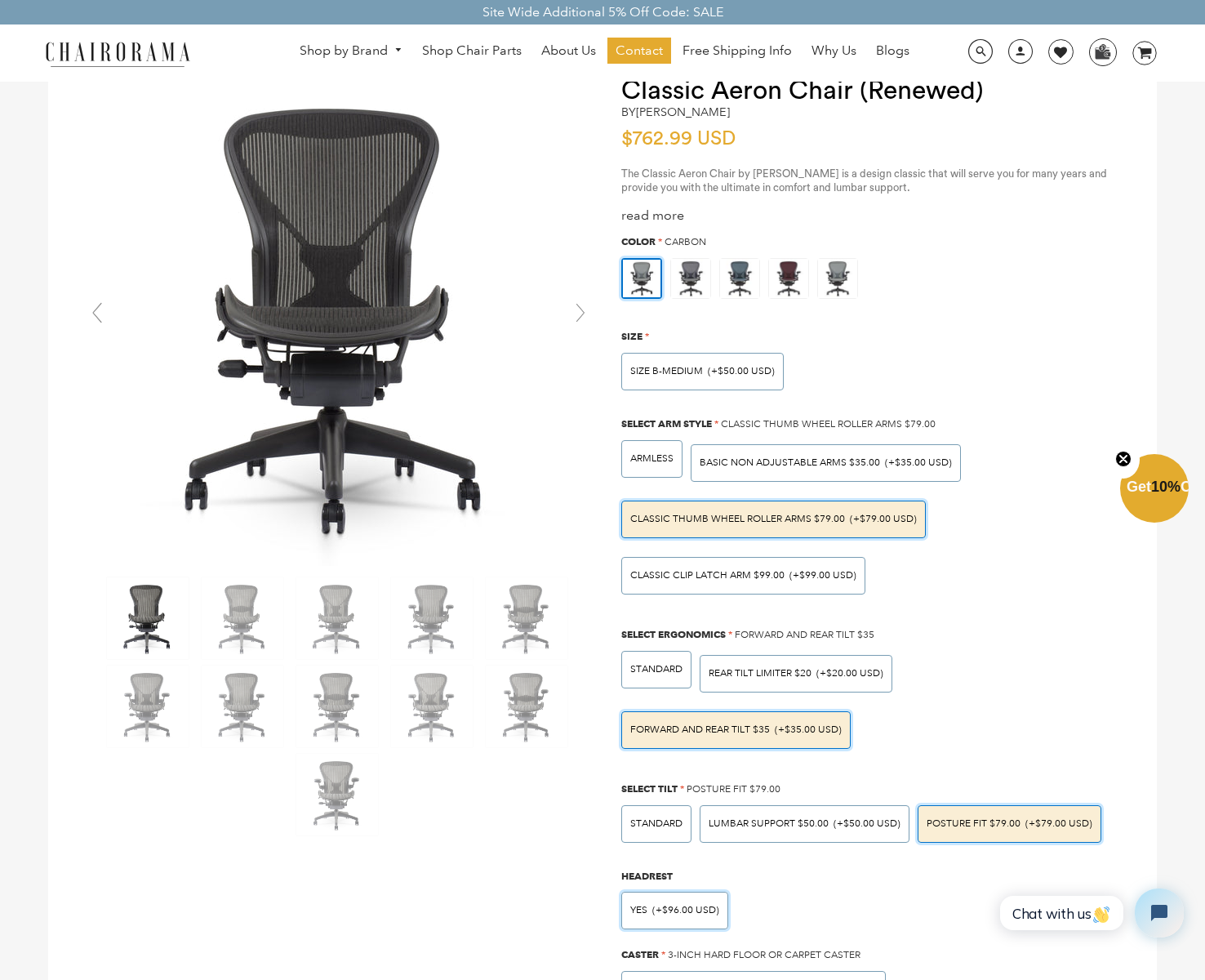
scroll to position [327, 0]
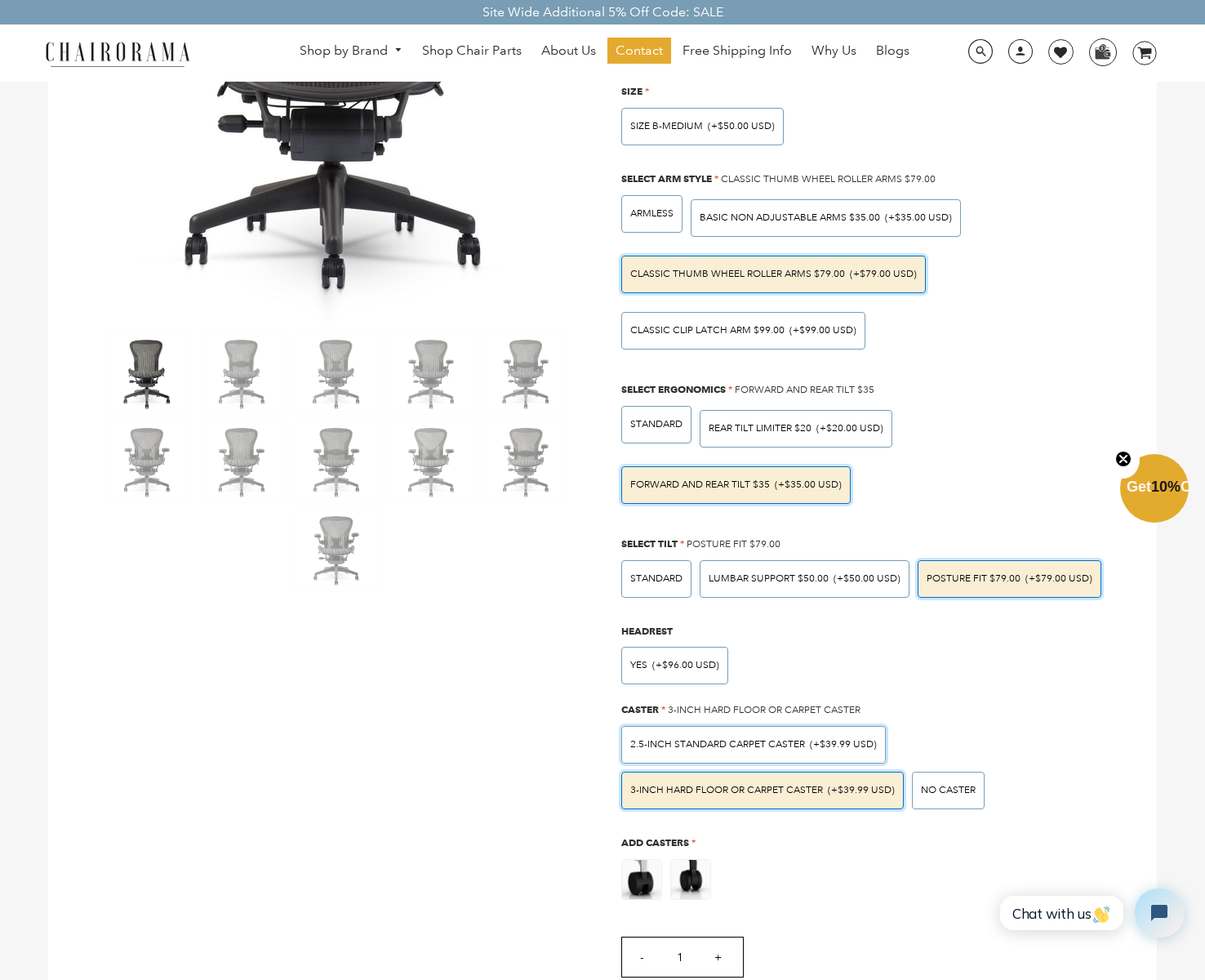
click at [746, 738] on span "2.5-inch Standard Carpet Caster" at bounding box center [717, 744] width 174 height 12
click at [0, 0] on input "2.5-inch Standard Carpet Caster (+$39.99 USD)" at bounding box center [0, 0] width 0 height 0
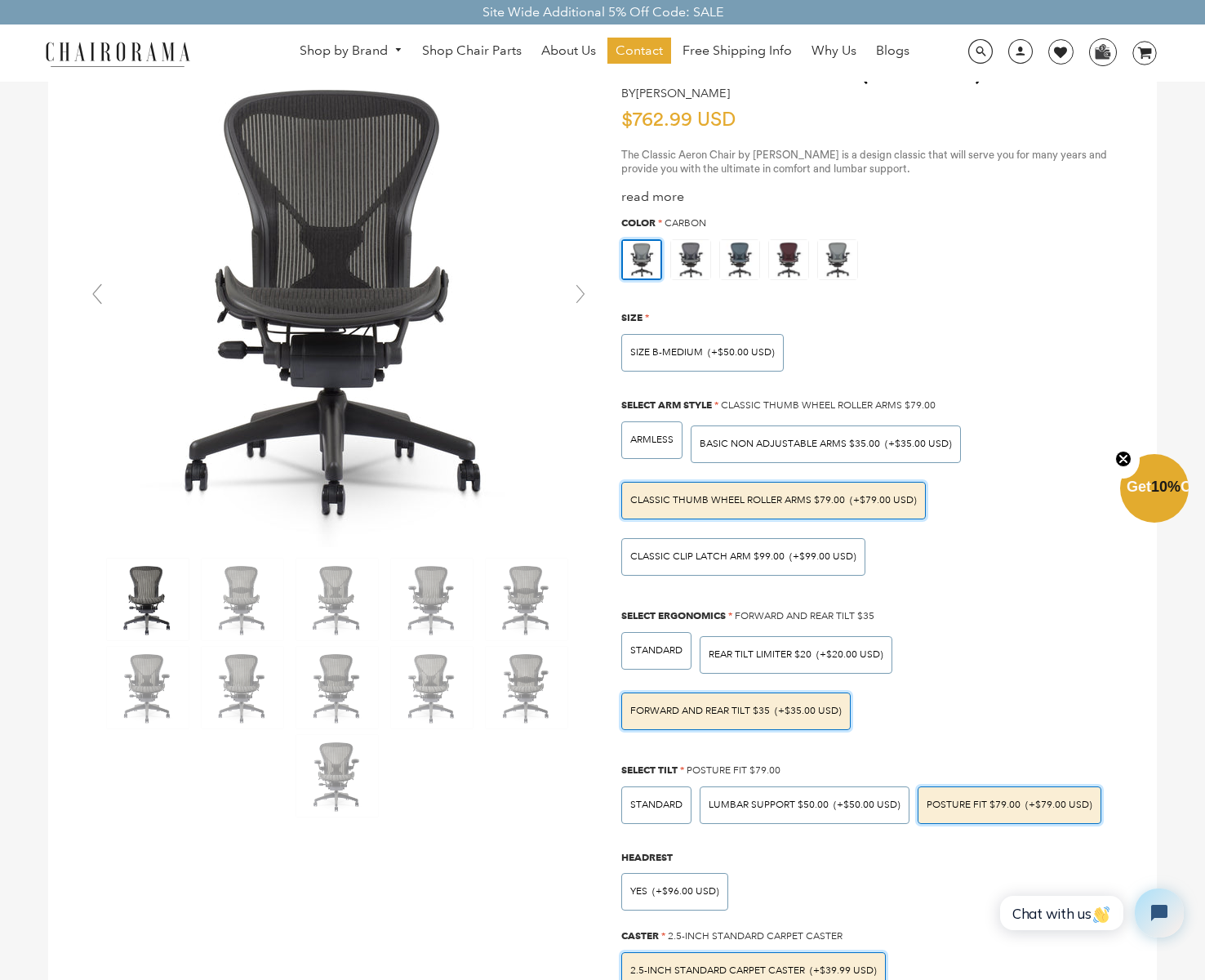
scroll to position [0, 0]
